Goal: Task Accomplishment & Management: Use online tool/utility

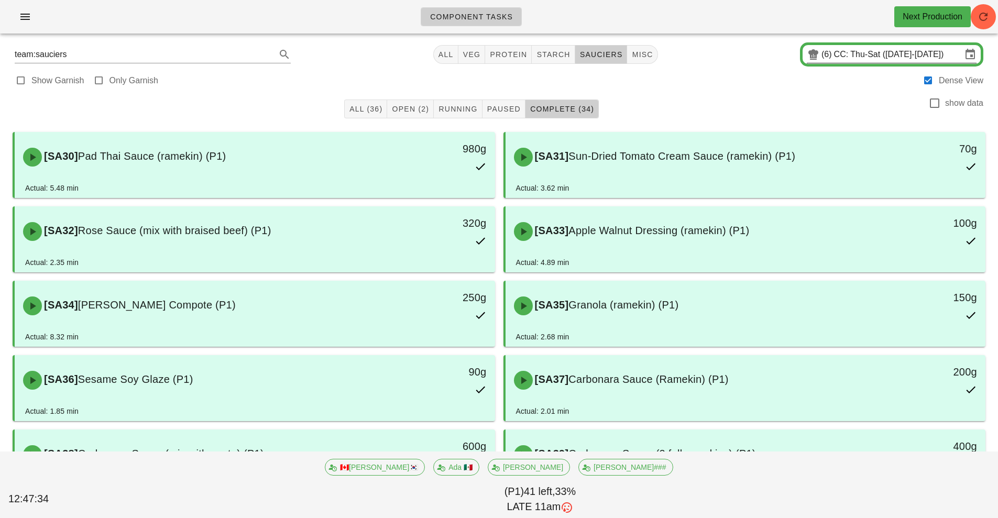
click at [818, 56] on icon at bounding box center [813, 54] width 13 height 13
click at [836, 59] on input "CC: Thu-Sat ([DATE]-[DATE])" at bounding box center [898, 54] width 128 height 17
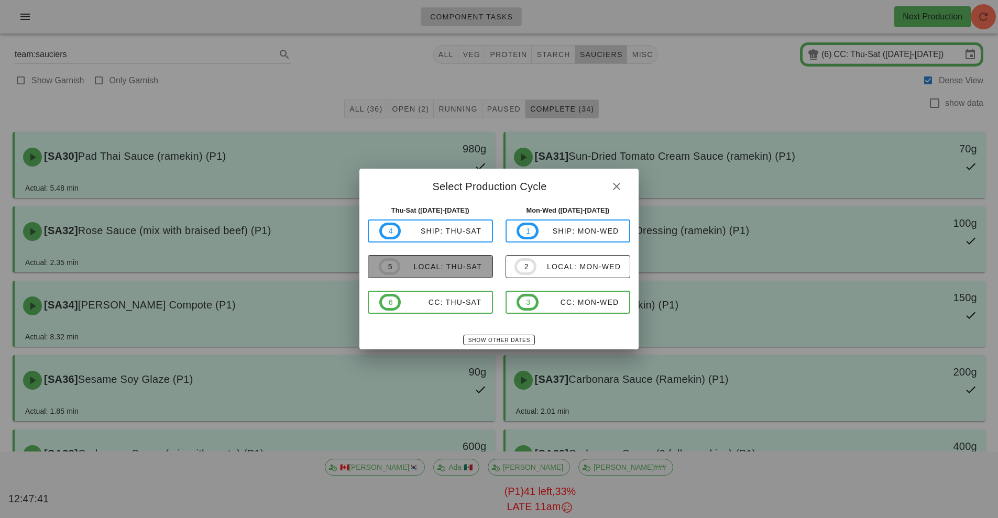
click at [414, 275] on span "5 local: Thu-Sat" at bounding box center [430, 266] width 103 height 17
type input "local: Thu-Sat ([DATE]-[DATE])"
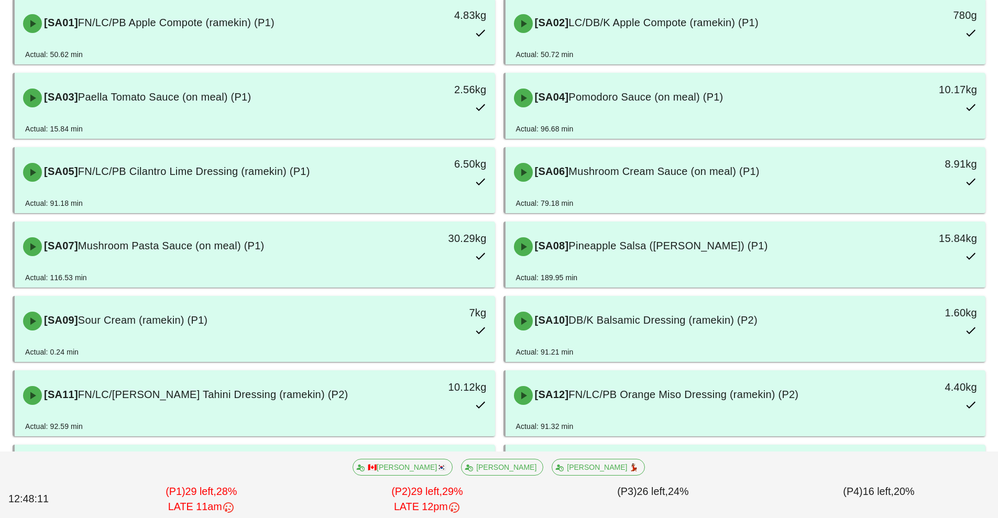
scroll to position [239, 0]
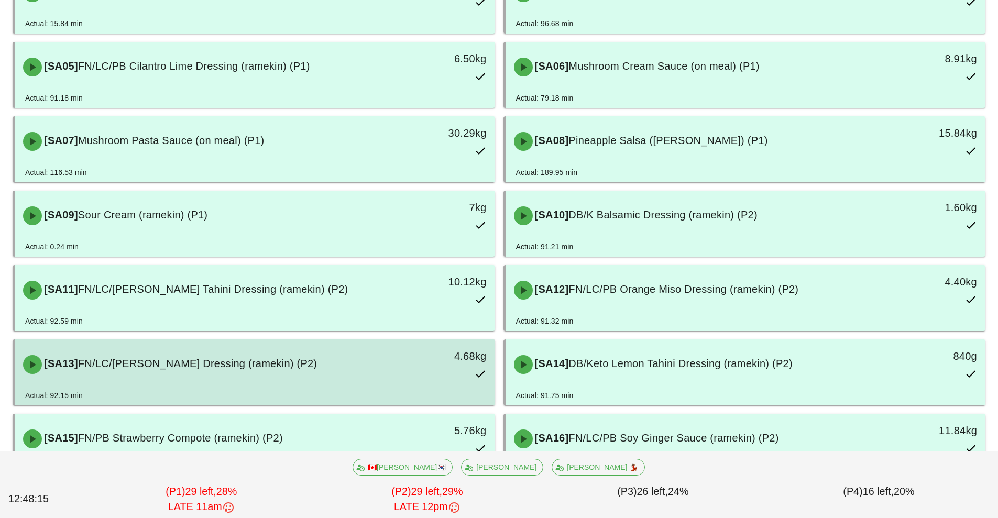
click at [237, 383] on div "[SA13] FN/LC/[PERSON_NAME] Dressing (ramekin) (P2) 4.68kg" at bounding box center [255, 365] width 476 height 46
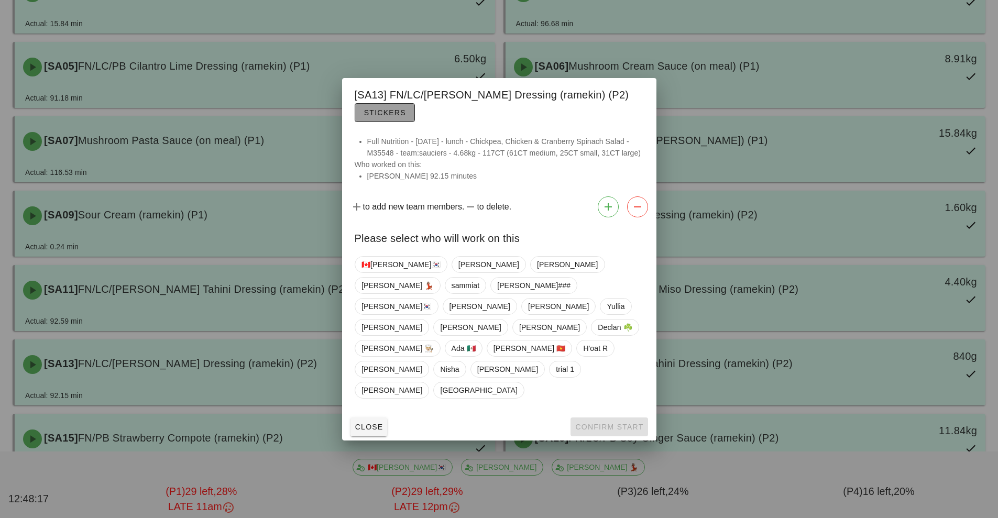
click at [375, 117] on span "Stickers" at bounding box center [385, 112] width 42 height 8
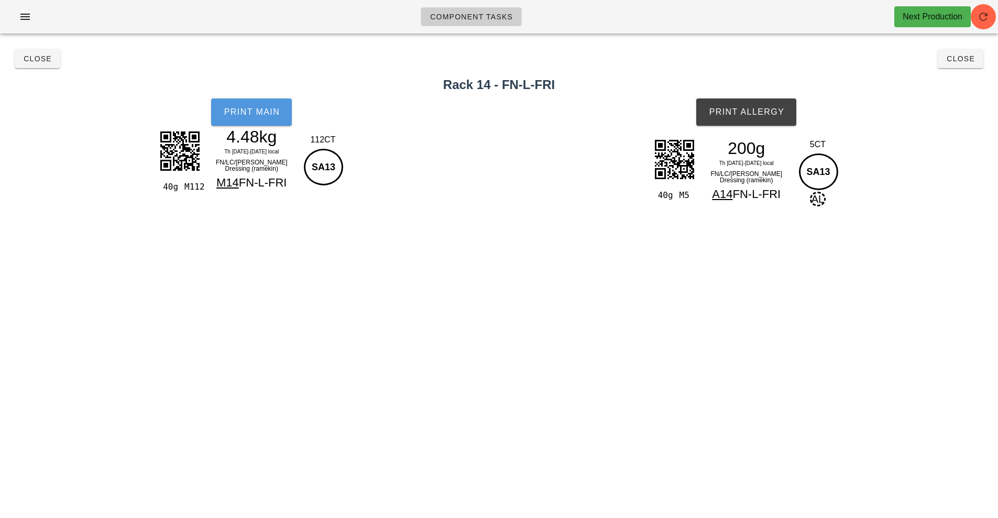
click at [234, 116] on span "Print Main" at bounding box center [251, 111] width 57 height 9
click at [244, 116] on span "Print Main" at bounding box center [251, 111] width 57 height 9
